Goal: Task Accomplishment & Management: Complete application form

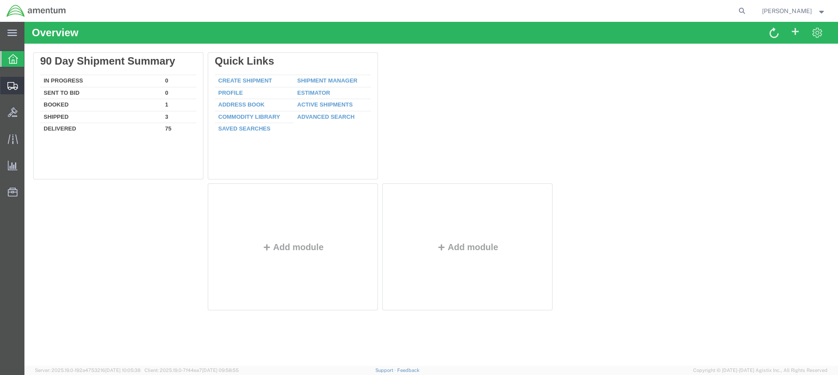
click at [0, 0] on span "Create Shipment" at bounding box center [0, 0] width 0 height 0
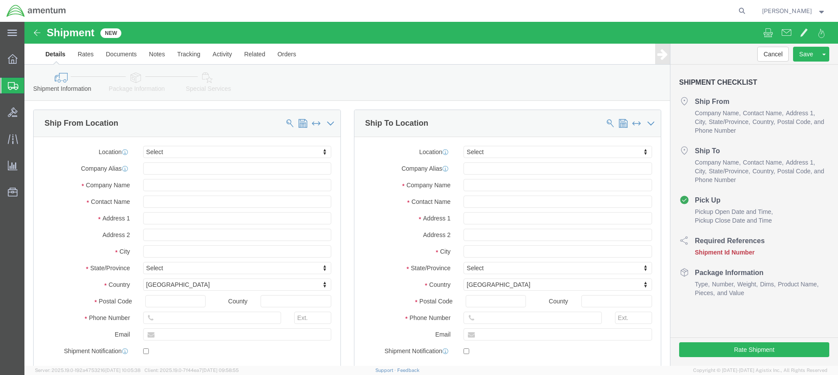
select select
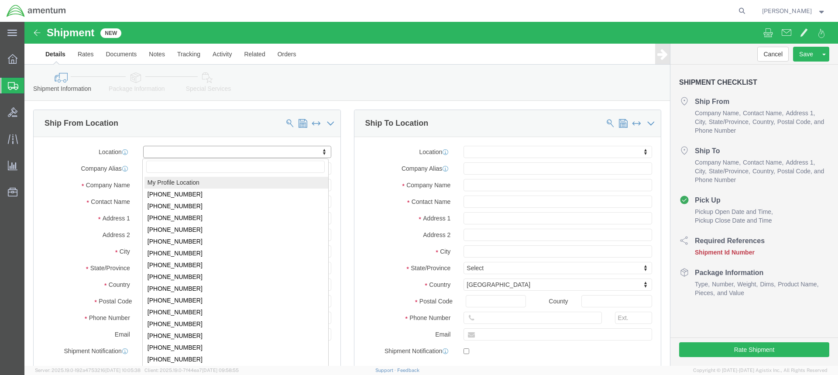
select select "MYPROFILE"
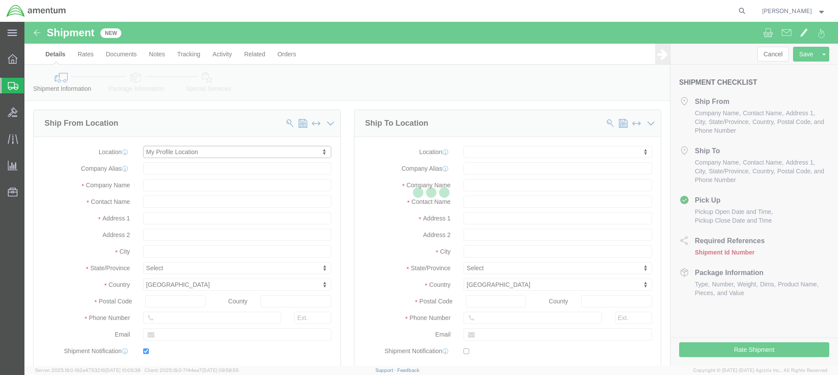
type input "801 Clematis St"
type input "Suite 1, NUWCDETAUTEC, Project Support"
type input "33401"
type input "561-671-2717"
type input "ronald.j.ritz2.ctr@us.navy.mil"
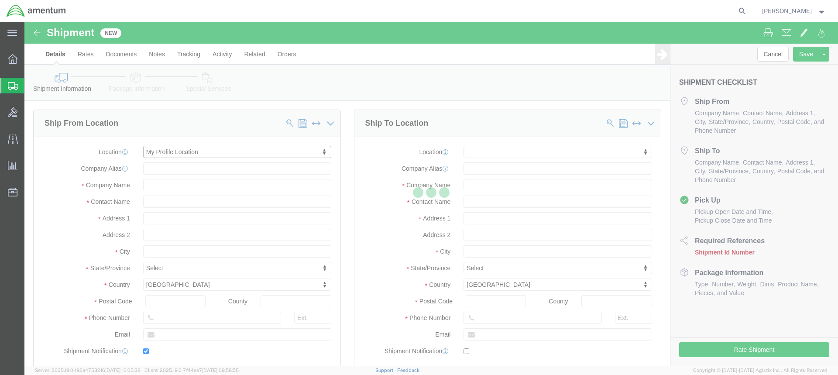
checkbox input "true"
type input "Amentum Services, Inc."
type input "Ronald Ritz"
type input "West Palm Beach"
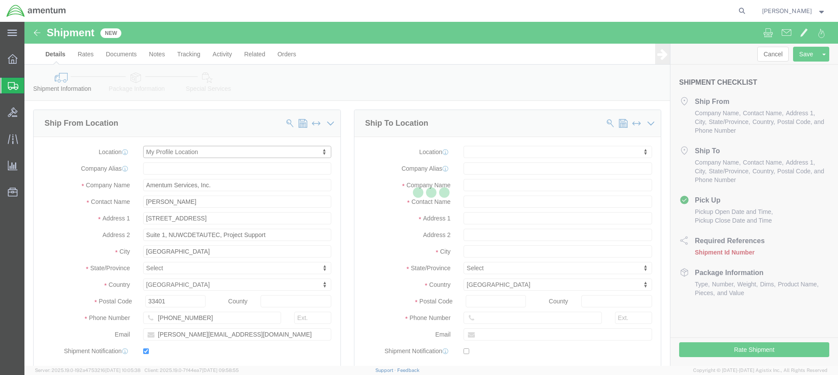
select select "FL"
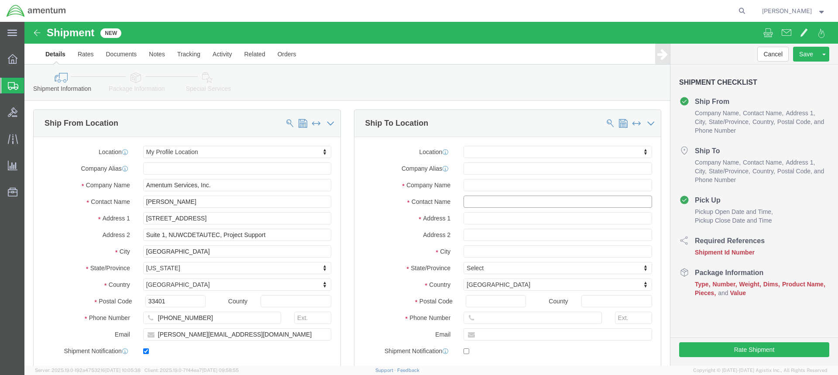
click input "text"
type input "santoni"
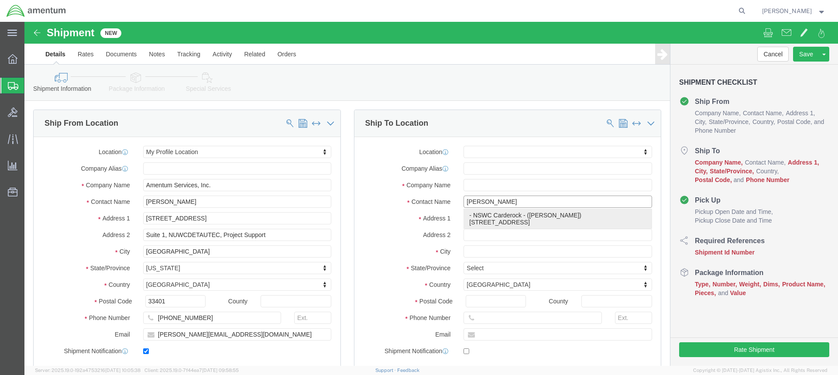
click p "- NSWC Carderock - (joe Santoni) 9500 MacArthur BLVD, BLDG 29, Bethesda, MD, 20…"
select select
type input "9500 MacArthur BLVD"
type input "BLDG 29"
type input "20817"
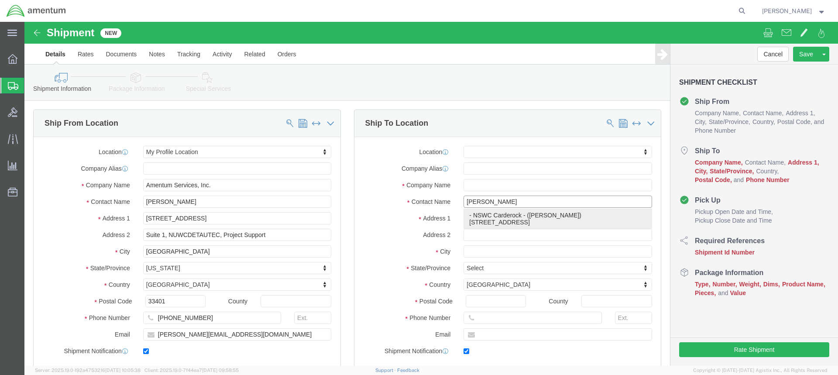
type input "717-307-0387"
type input "joseph.santoni.ctr@us.navy.mil"
checkbox input "true"
type input "NSWC Carderock"
type input "joe Santoni"
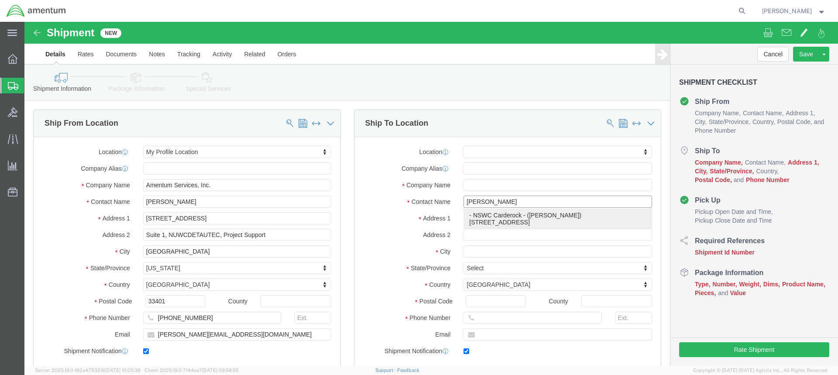
type input "Bethesda"
select select "MD"
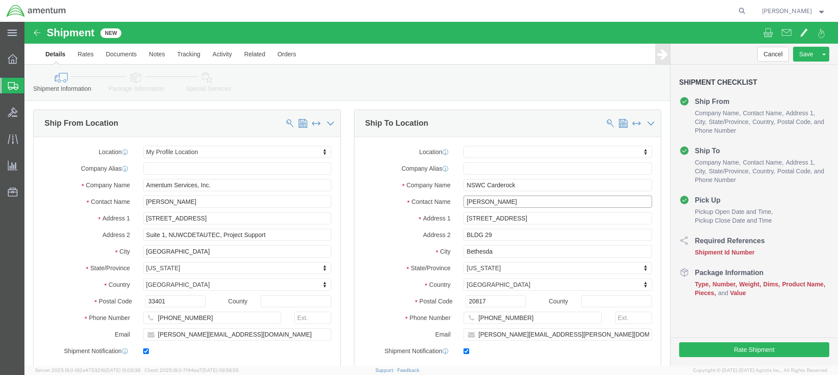
click input "joe Santoni"
type input "Joe Santoni"
click input "text"
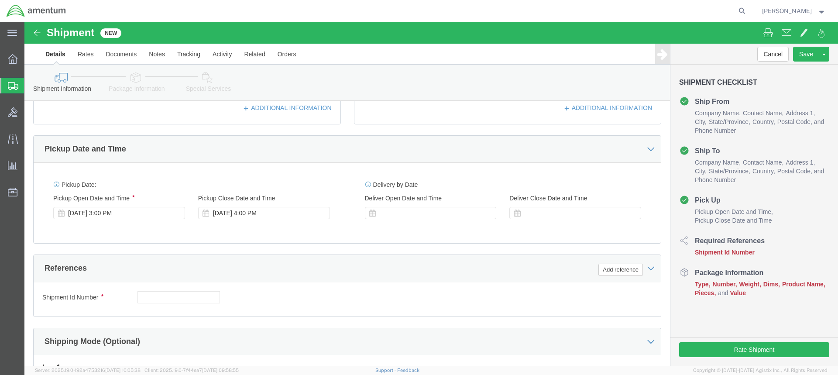
scroll to position [306, 0]
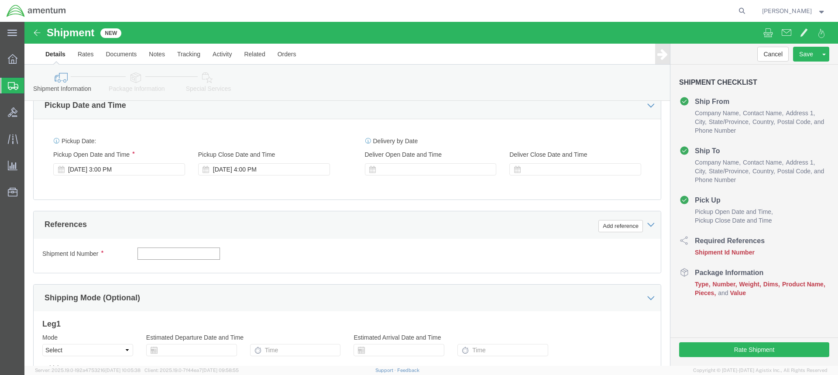
click input "text"
type input "15SEPT2025"
click button "Add reference"
click select "Select Account Type Activity ID Airline Appointment Number ASN Batch Request # …"
select select "DEPT"
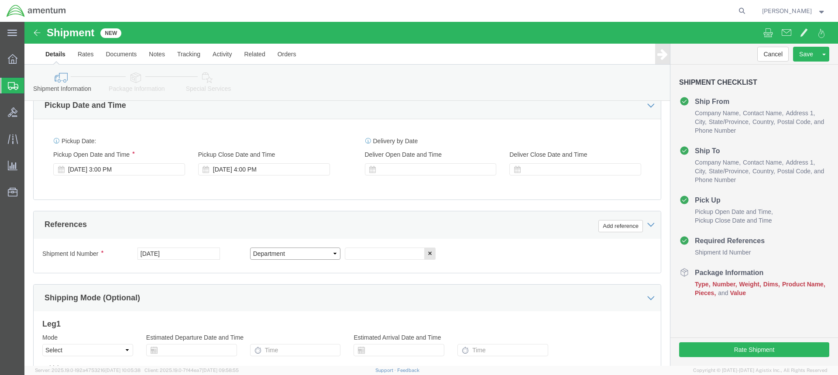
click select "Select Account Type Activity ID Airline Appointment Number ASN Batch Request # …"
click input "text"
type input "AUTEC ISO TI 2025-029"
click button "Add reference"
click select "Select Account Type Activity ID Airline Appointment Number ASN Batch Request # …"
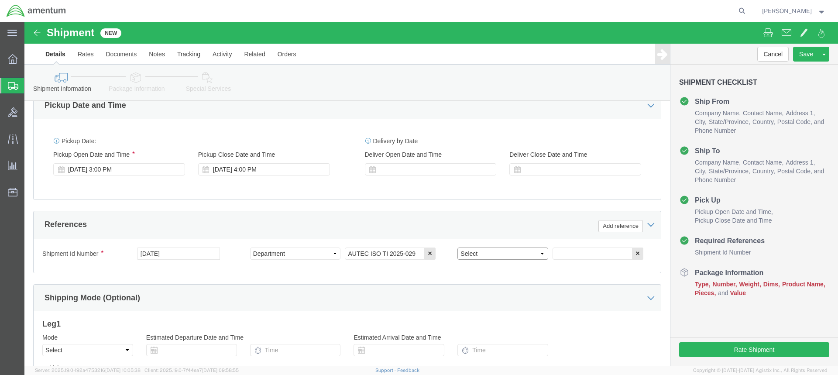
select select "PROJNUM"
click select "Select Account Type Activity ID Airline Appointment Number ASN Batch Request # …"
click input "text"
paste input "4732.C0.03SK.14090400.835E0080"
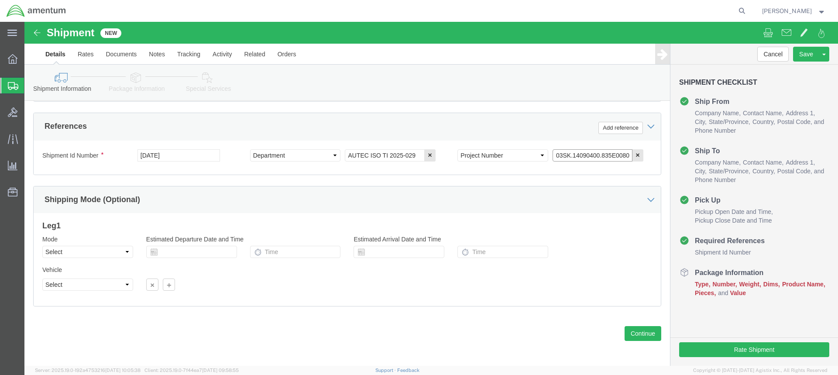
scroll to position [406, 0]
type input "4732.C0.03SK.14090400.835E0080"
click button "Continue"
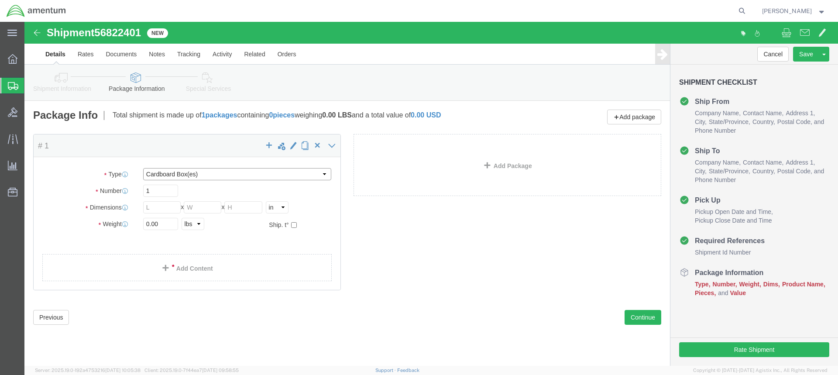
click select "Select BCK Boxes Bale(s) Basket(s) Bolt(s) Bottle(s) Buckets Bulk Bundle(s) Can…"
select select "CASE"
click select "Select BCK Boxes Bale(s) Basket(s) Bolt(s) Bottle(s) Buckets Bulk Bundle(s) Can…"
click input "text"
type input "25"
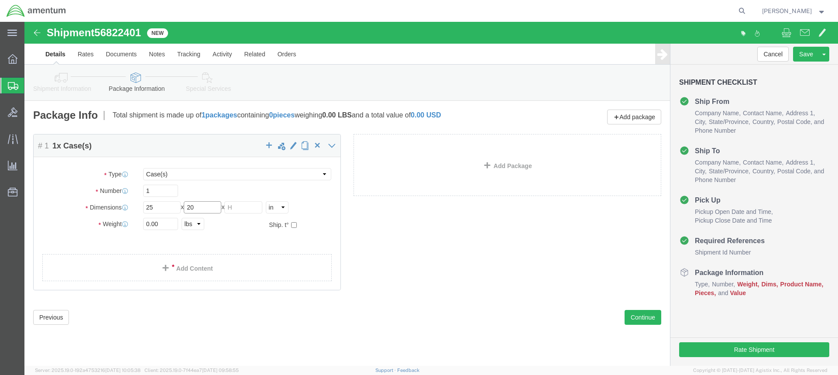
type input "20"
type input "9"
click input "0.00"
type input "0"
type input "17"
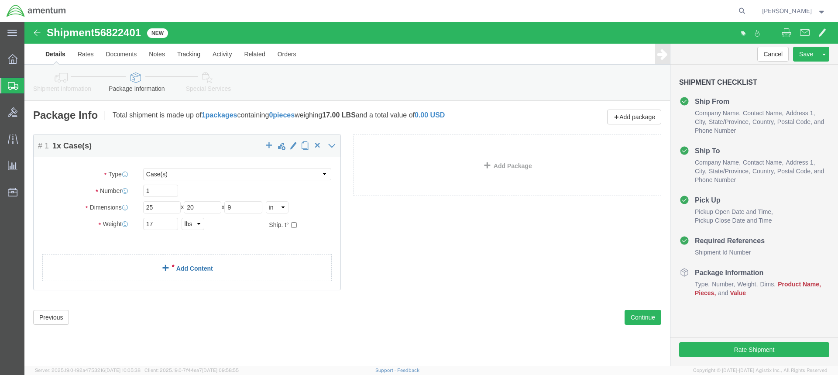
click link "Add Content"
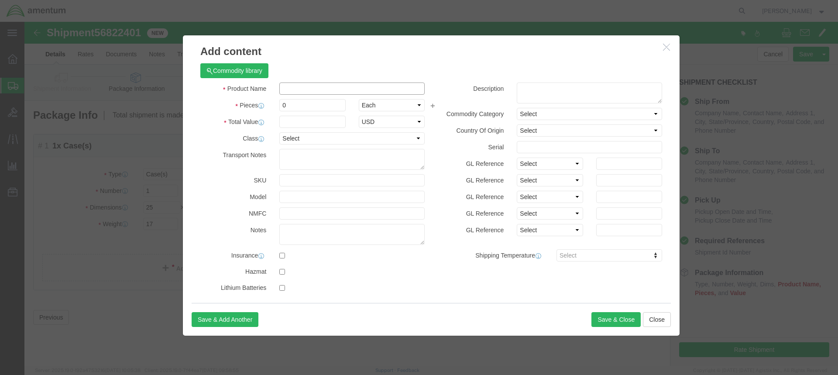
click input "text"
type input "#"
type input "3D Model Pinger"
click input "0"
type input "1"
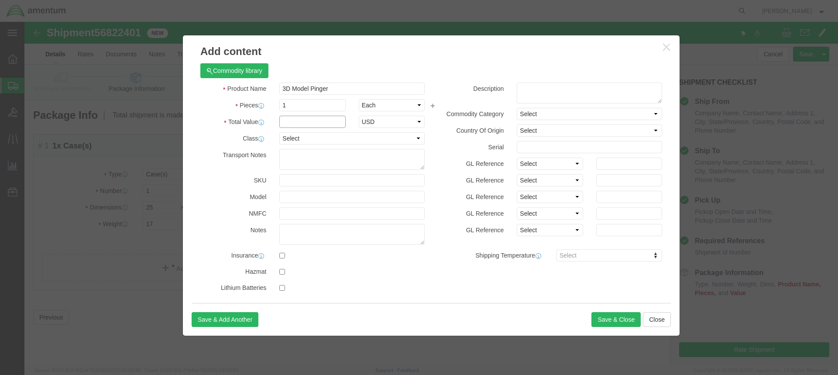
click input "text"
type input "500.00"
click textarea
click button "Save & Close"
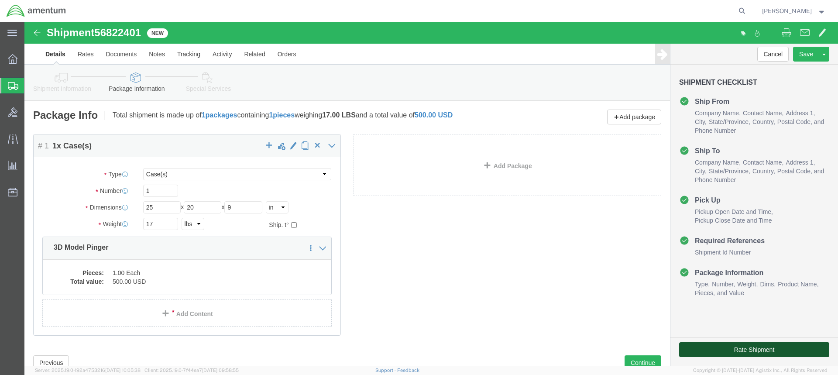
click button "Rate Shipment"
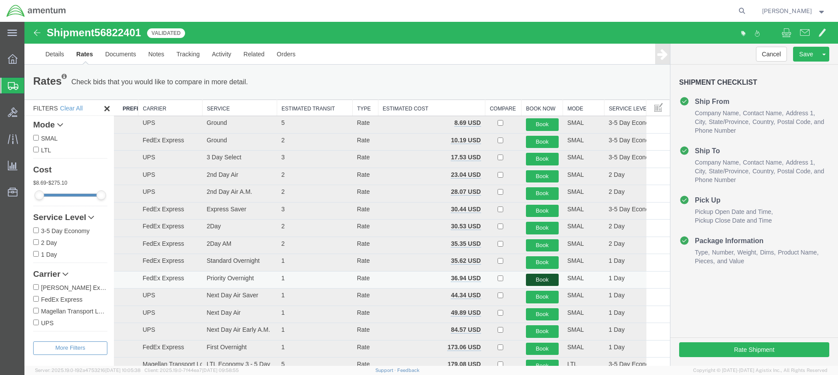
click at [541, 279] on button "Book" at bounding box center [542, 280] width 33 height 13
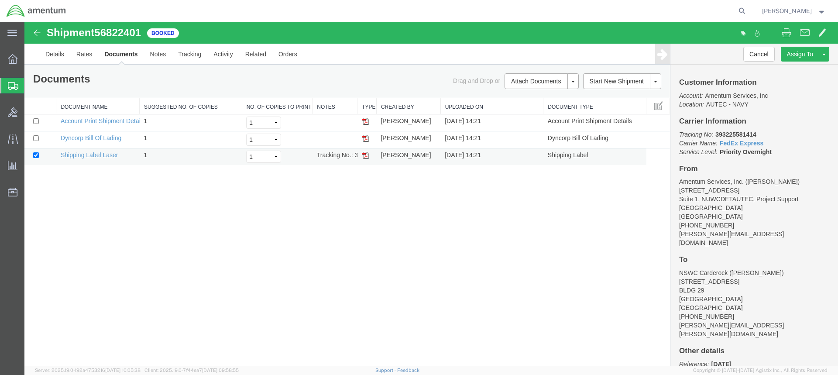
click at [366, 156] on img at bounding box center [365, 155] width 7 height 7
drag, startPoint x: 757, startPoint y: 134, endPoint x: 716, endPoint y: 135, distance: 40.2
click at [716, 135] on p "Tracking No: 393225581414 Carrier Name: FedEx Express FedEx Express Service Lev…" at bounding box center [754, 143] width 150 height 26
copy b "393225581414"
click at [365, 155] on img at bounding box center [365, 155] width 7 height 7
